Goal: Task Accomplishment & Management: Use online tool/utility

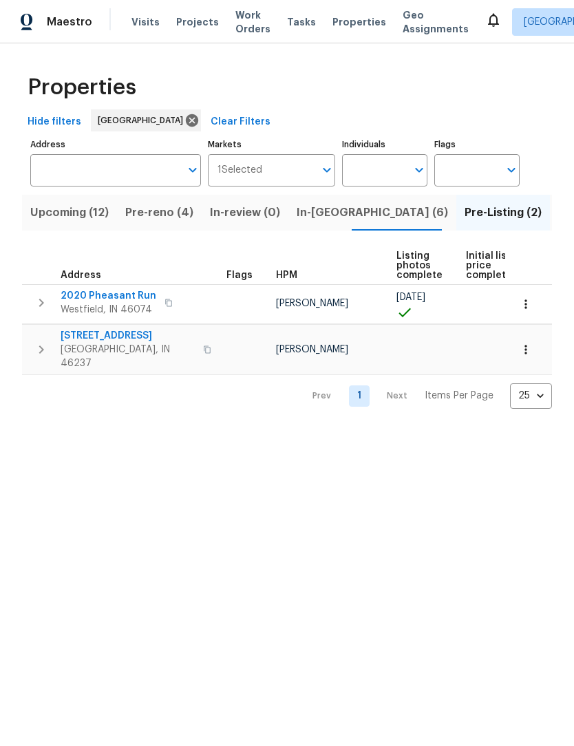
scroll to position [1, 0]
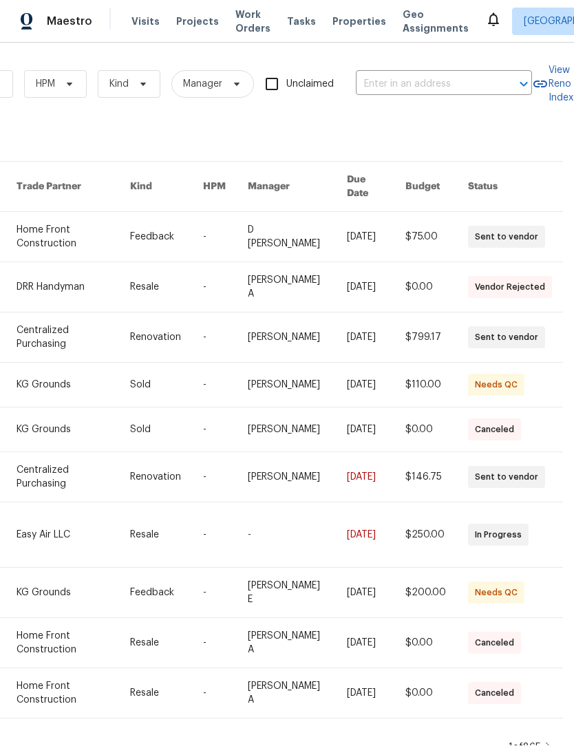
scroll to position [0, 227]
click at [398, 74] on input "text" at bounding box center [425, 84] width 138 height 21
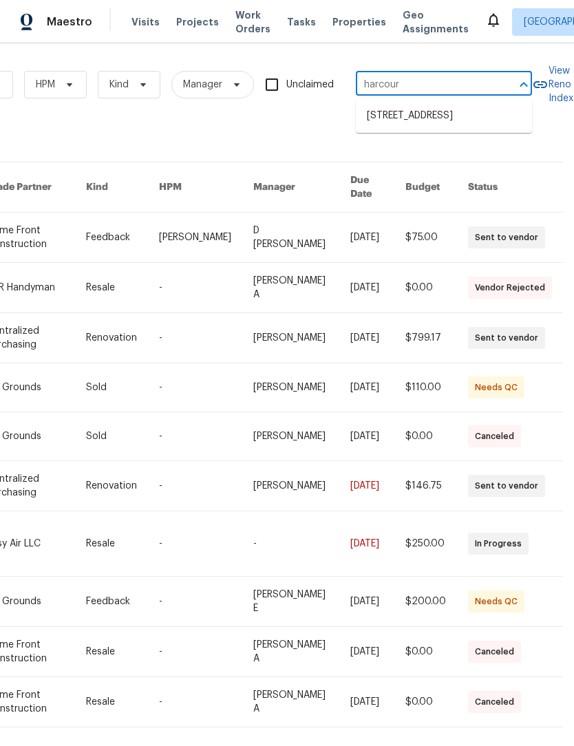
type input "harcourt"
click at [429, 107] on li "[STREET_ADDRESS]" at bounding box center [444, 116] width 176 height 23
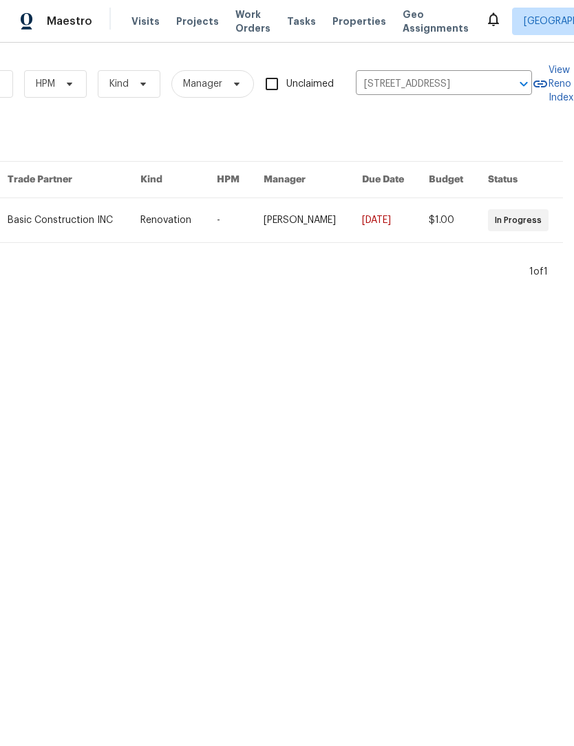
click at [176, 231] on link at bounding box center [178, 221] width 76 height 44
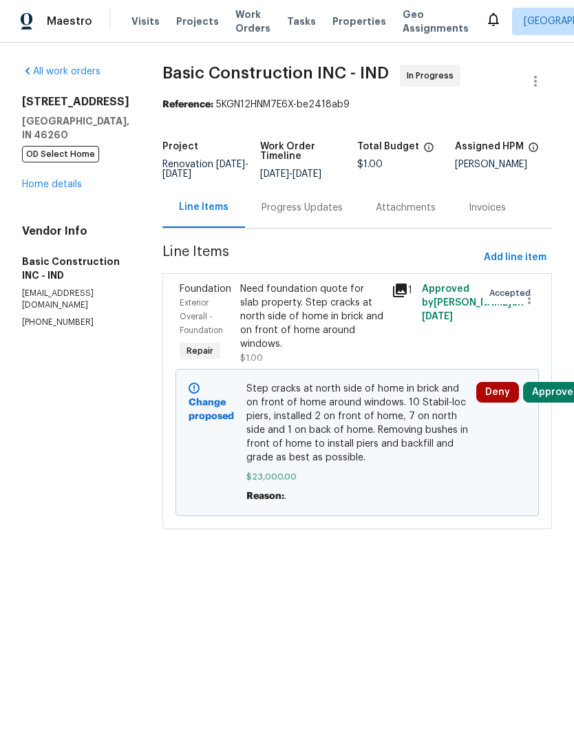
click at [305, 316] on div "Need foundation quote for slab property. Step cracks at north side of home in b…" at bounding box center [311, 317] width 143 height 69
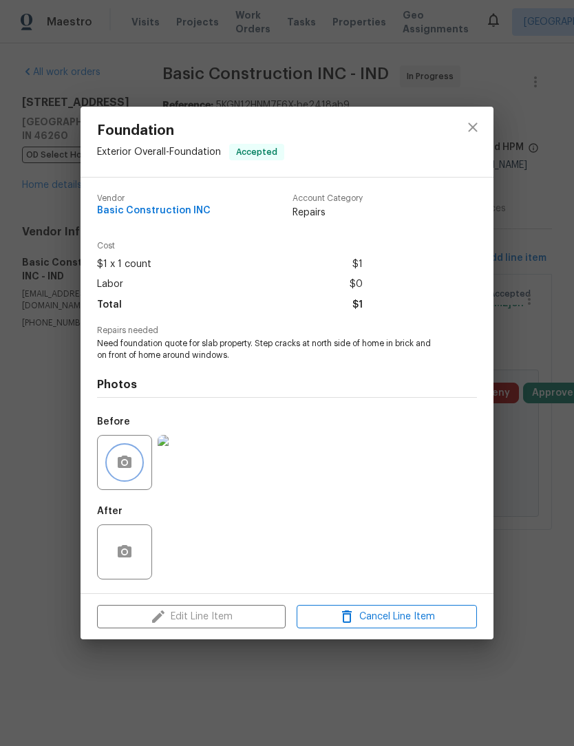
click at [134, 470] on button "button" at bounding box center [124, 462] width 33 height 33
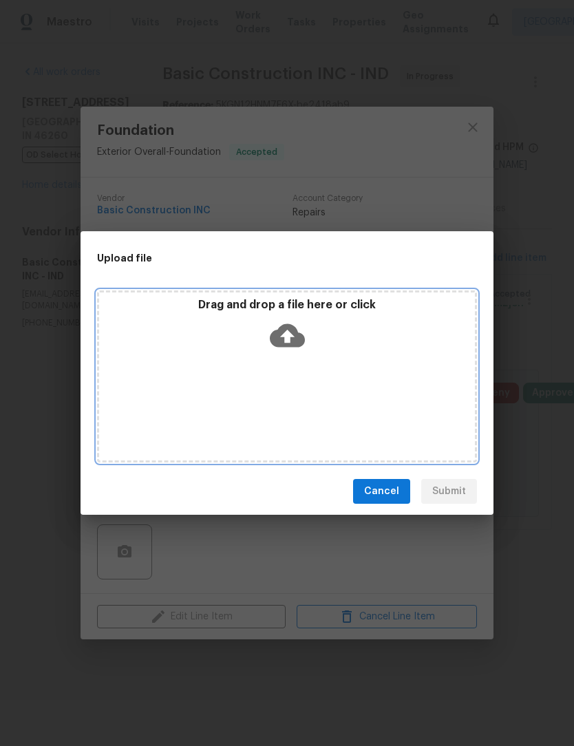
click at [297, 349] on icon at bounding box center [287, 335] width 35 height 35
